Goal: Task Accomplishment & Management: Manage account settings

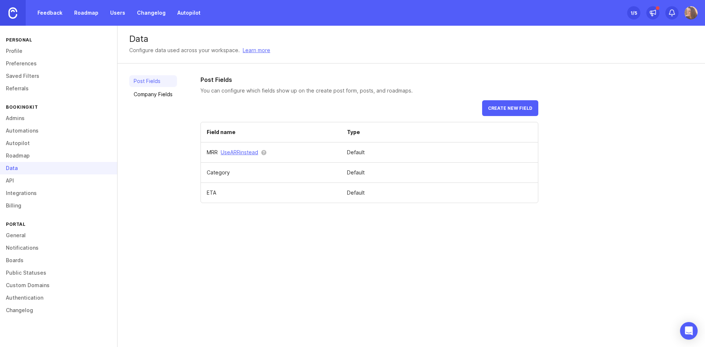
click at [10, 12] on img at bounding box center [12, 12] width 9 height 11
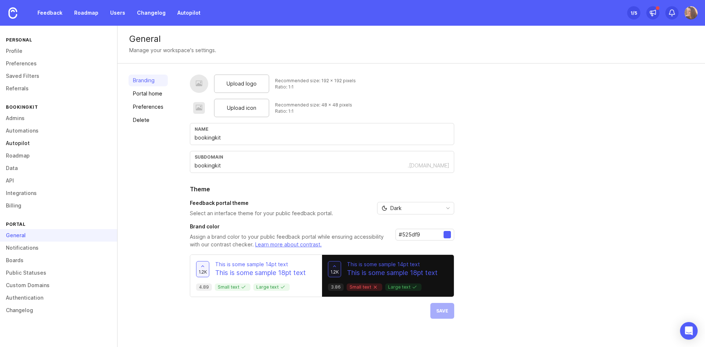
click at [12, 142] on link "Autopilot" at bounding box center [58, 143] width 117 height 12
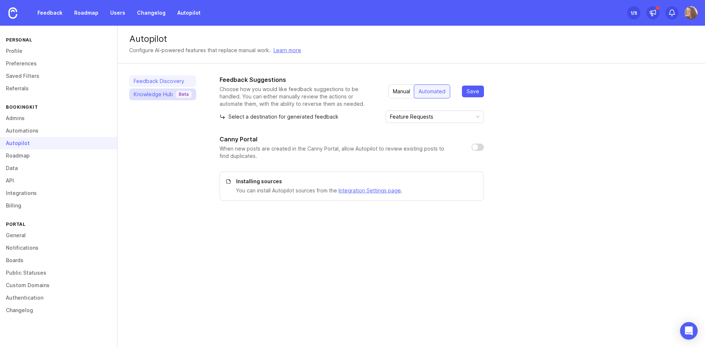
click at [153, 96] on div "Knowledge Hub Beta" at bounding box center [163, 94] width 58 height 7
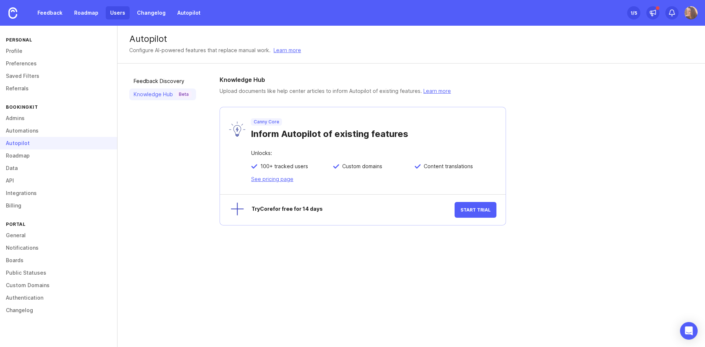
click at [116, 9] on link "Users" at bounding box center [118, 12] width 24 height 13
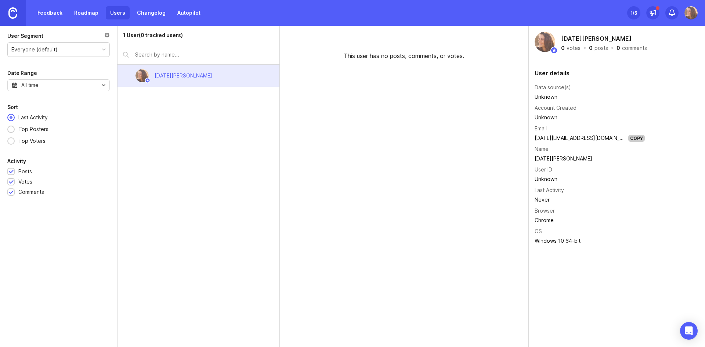
click at [11, 12] on img at bounding box center [12, 12] width 9 height 11
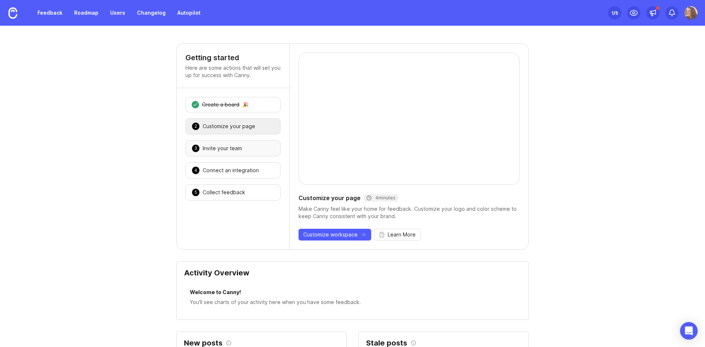
click at [209, 153] on div "3 Invite your team 🎉" at bounding box center [232, 148] width 95 height 16
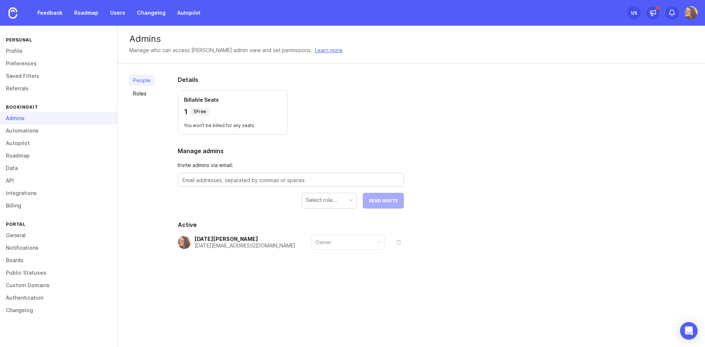
click at [301, 181] on textarea at bounding box center [291, 180] width 217 height 8
click at [264, 180] on textarea at bounding box center [291, 180] width 217 height 8
paste textarea "sabine.strelow@bookingkit.de"
click at [183, 178] on textarea "sabine.strelow@bookingkit.de" at bounding box center [291, 180] width 217 height 8
type textarea "sabine.strelow@bookingkit.de"
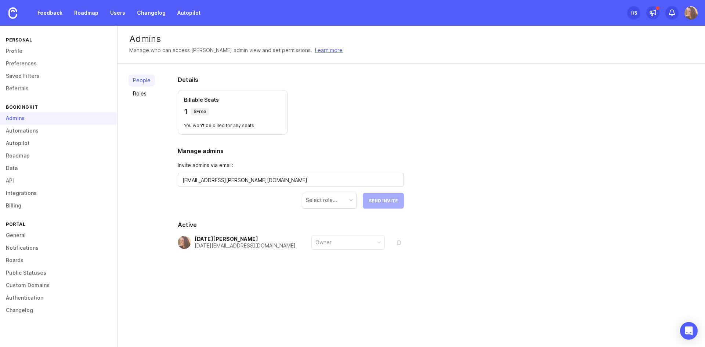
click at [332, 195] on div "Select role..." at bounding box center [329, 200] width 54 height 14
click at [385, 200] on span "Send Invite" at bounding box center [383, 201] width 29 height 6
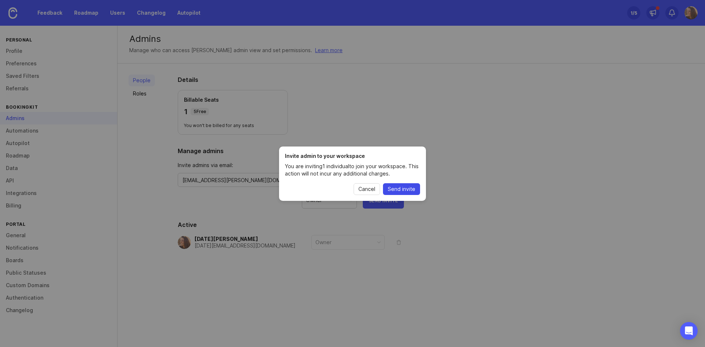
click at [389, 191] on span "Send invite" at bounding box center [402, 188] width 28 height 7
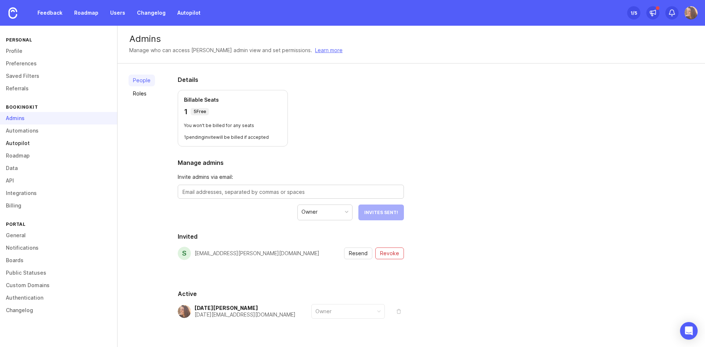
click at [25, 143] on link "Autopilot" at bounding box center [58, 143] width 117 height 12
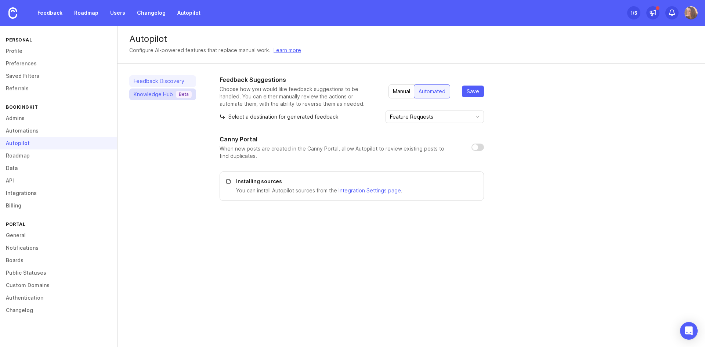
click at [157, 96] on div "Knowledge Hub Beta" at bounding box center [163, 94] width 58 height 7
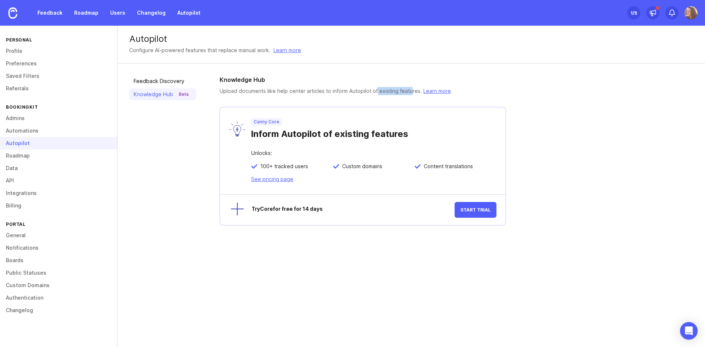
drag, startPoint x: 375, startPoint y: 90, endPoint x: 408, endPoint y: 89, distance: 33.8
click at [408, 89] on p "Upload documents like help center articles to inform Autopilot of existing feat…" at bounding box center [335, 91] width 231 height 8
click at [27, 189] on link "Integrations" at bounding box center [58, 193] width 117 height 12
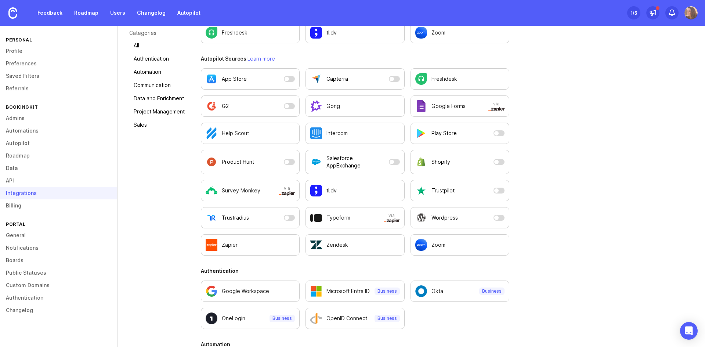
scroll to position [147, 0]
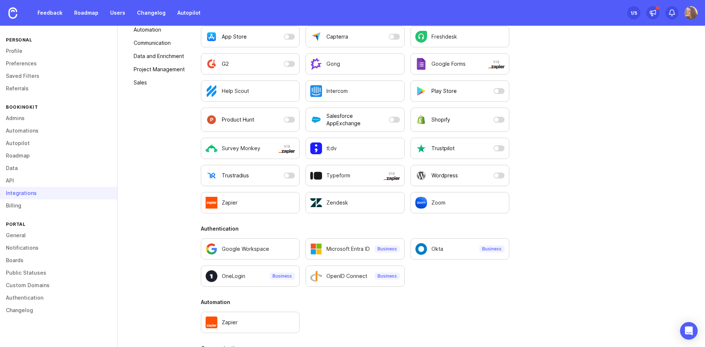
click at [622, 196] on div "All Integrations Works with Autopilot Feedback Boards Categories All Authentica…" at bounding box center [412, 277] width 588 height 720
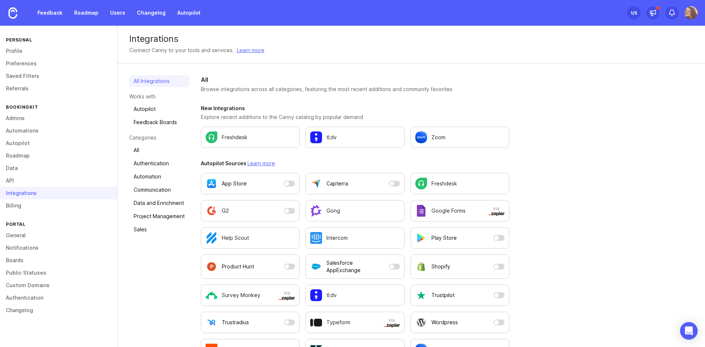
scroll to position [184, 0]
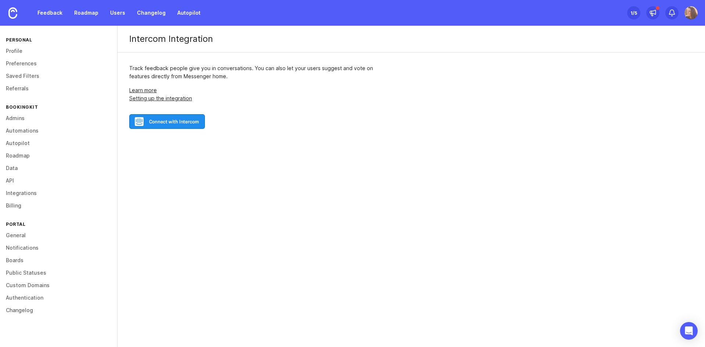
click at [179, 124] on img at bounding box center [167, 121] width 76 height 15
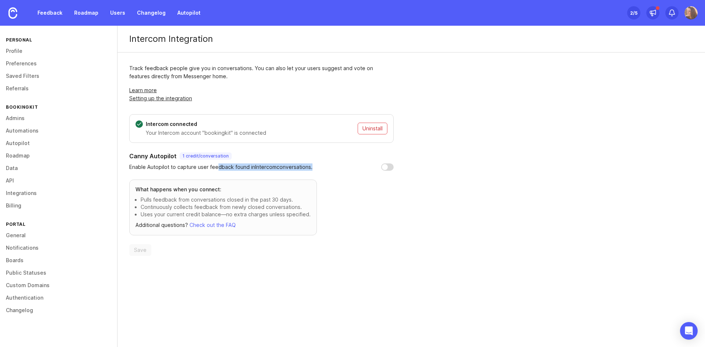
drag, startPoint x: 215, startPoint y: 166, endPoint x: 310, endPoint y: 168, distance: 94.8
click at [310, 168] on p "Enable Autopilot to capture user feedback found in Intercom conversations." at bounding box center [220, 166] width 183 height 7
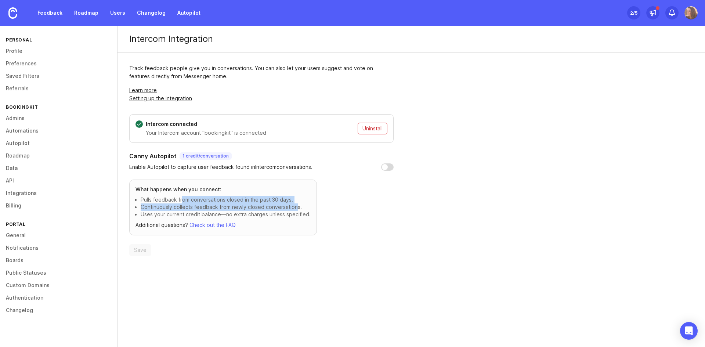
drag, startPoint x: 183, startPoint y: 199, endPoint x: 295, endPoint y: 207, distance: 112.6
click at [295, 207] on ul "Pulls feedback from conversations closed in the past 30 days. Continuously coll…" at bounding box center [223, 207] width 175 height 22
click at [292, 235] on section "Canny Autopilot 1 credit / conversation Enable Autopilot to capture user feedba…" at bounding box center [261, 204] width 264 height 104
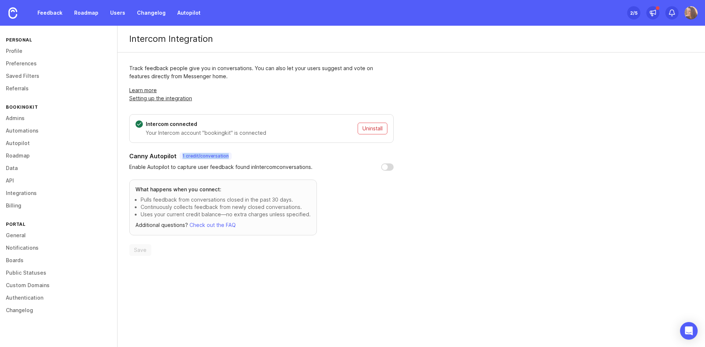
drag, startPoint x: 181, startPoint y: 154, endPoint x: 239, endPoint y: 156, distance: 58.4
click at [239, 156] on div "Canny Autopilot 1 credit / conversation" at bounding box center [261, 156] width 264 height 9
drag, startPoint x: 146, startPoint y: 215, endPoint x: 300, endPoint y: 217, distance: 154.6
click at [300, 217] on p "Uses your current credit balance—no extra charges unless specified." at bounding box center [226, 214] width 170 height 7
click at [393, 168] on input "checkbox" at bounding box center [387, 166] width 12 height 7
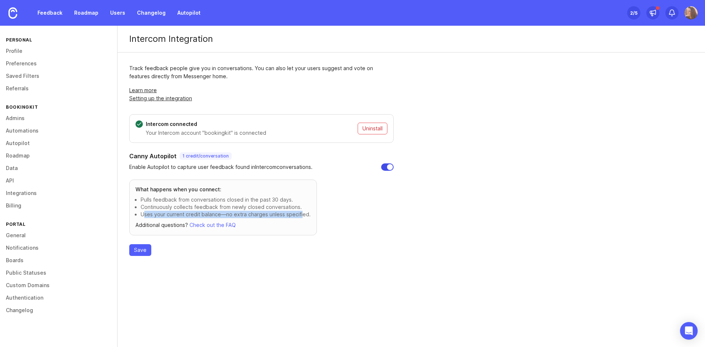
click at [383, 167] on input "checkbox" at bounding box center [387, 166] width 12 height 7
checkbox input "false"
click at [368, 294] on div "Intercom Integration Track feedback people give you in conversations. You can a…" at bounding box center [412, 186] width 588 height 321
click at [20, 144] on link "Autopilot" at bounding box center [58, 143] width 117 height 12
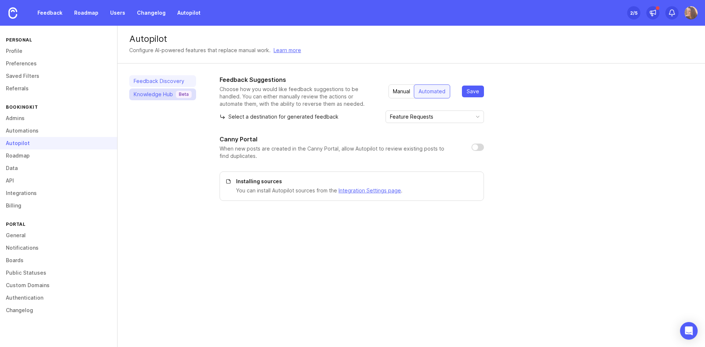
click at [155, 94] on div "Knowledge Hub Beta" at bounding box center [163, 94] width 58 height 7
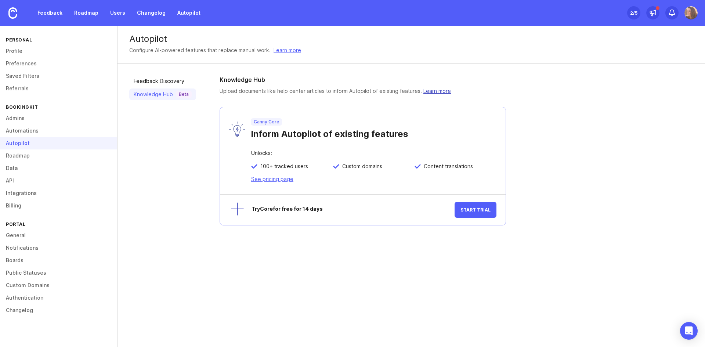
click at [434, 92] on link "Learn more" at bounding box center [437, 91] width 28 height 6
click at [37, 128] on link "Automations" at bounding box center [58, 130] width 117 height 12
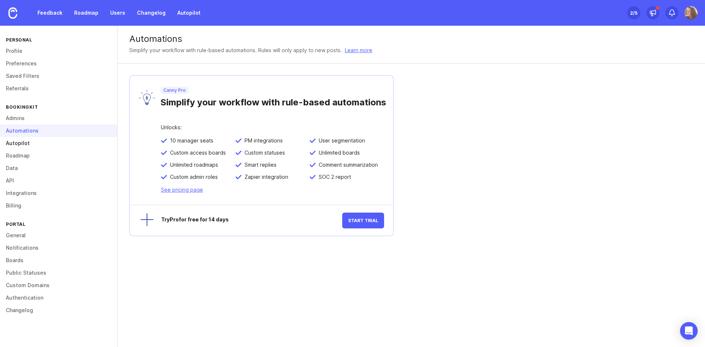
click at [18, 141] on link "Autopilot" at bounding box center [58, 143] width 117 height 12
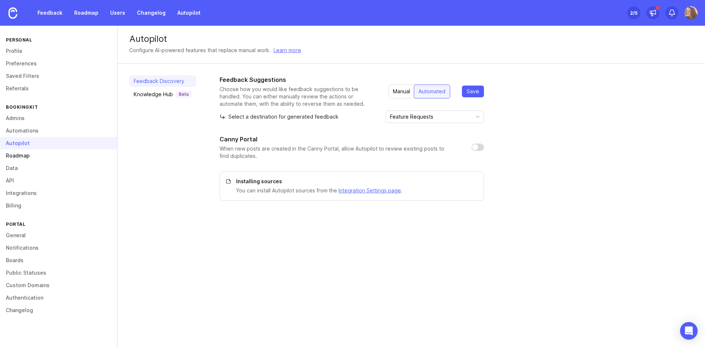
click at [19, 154] on link "Roadmap" at bounding box center [58, 155] width 117 height 12
